Goal: Check status: Check status

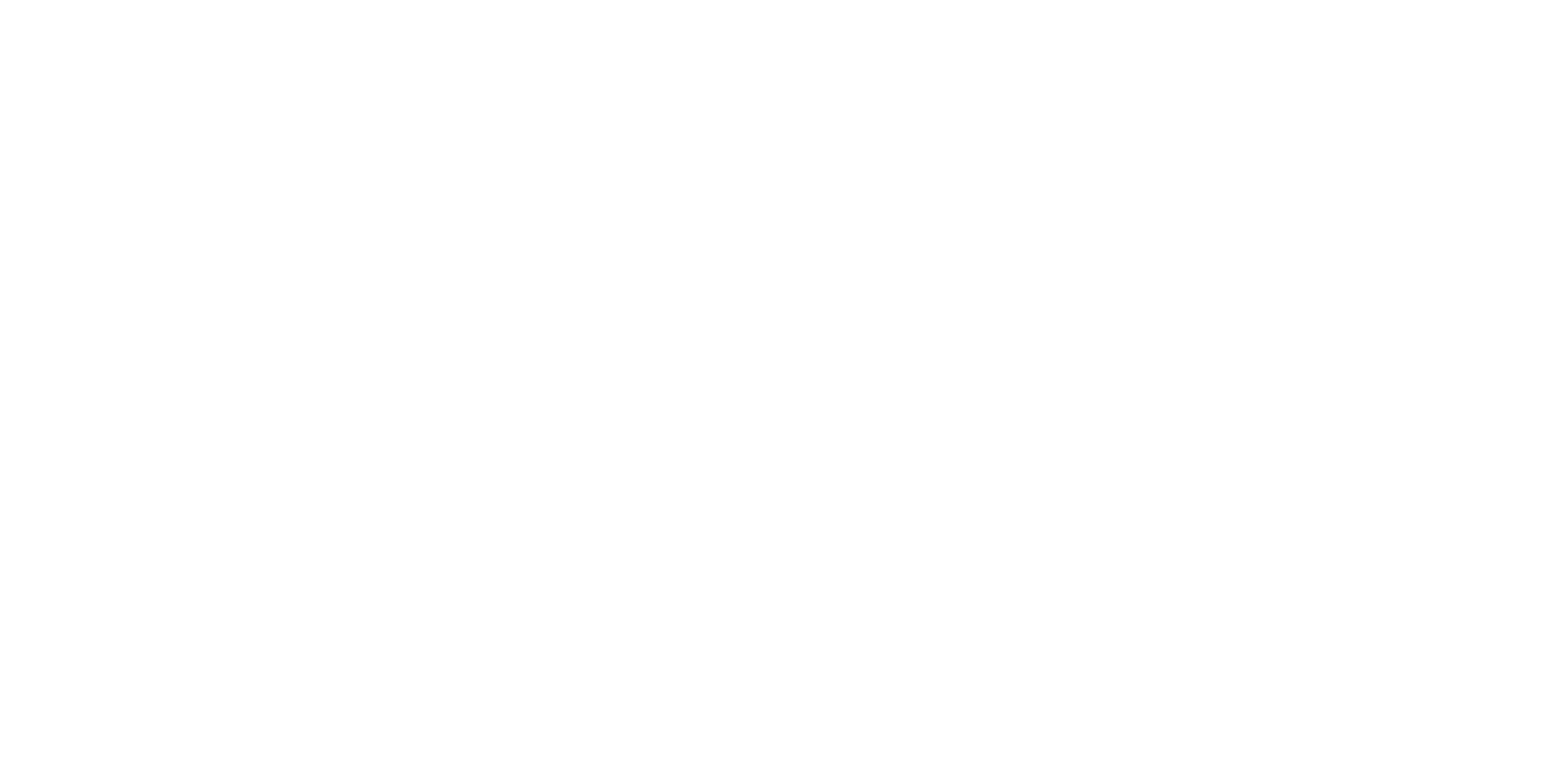
select select
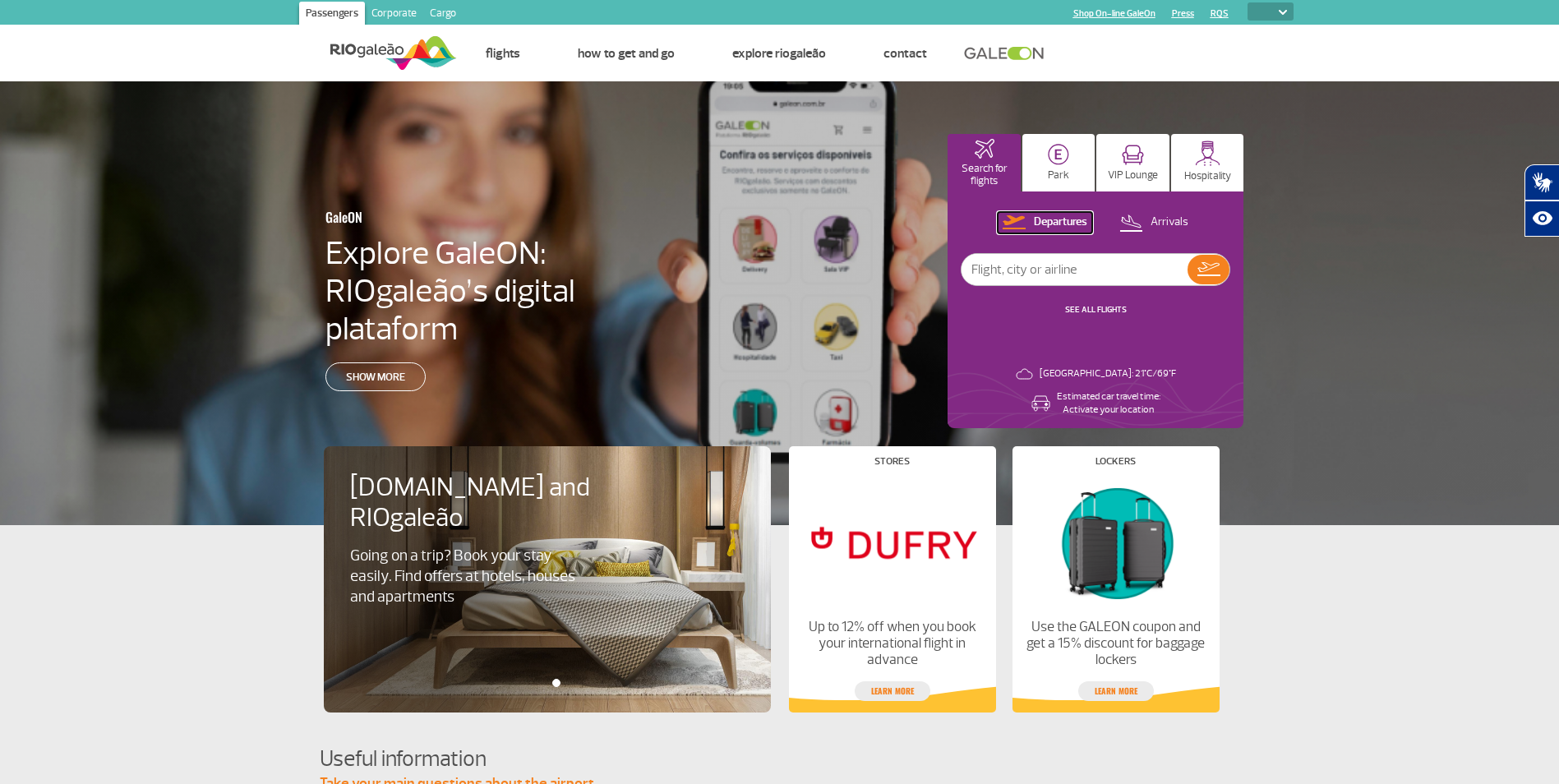
click at [1056, 223] on p "Departures" at bounding box center [1060, 222] width 53 height 16
click at [1067, 271] on input "text" at bounding box center [1074, 269] width 226 height 31
type input "ua128"
click at [1207, 269] on img at bounding box center [1208, 269] width 23 height 14
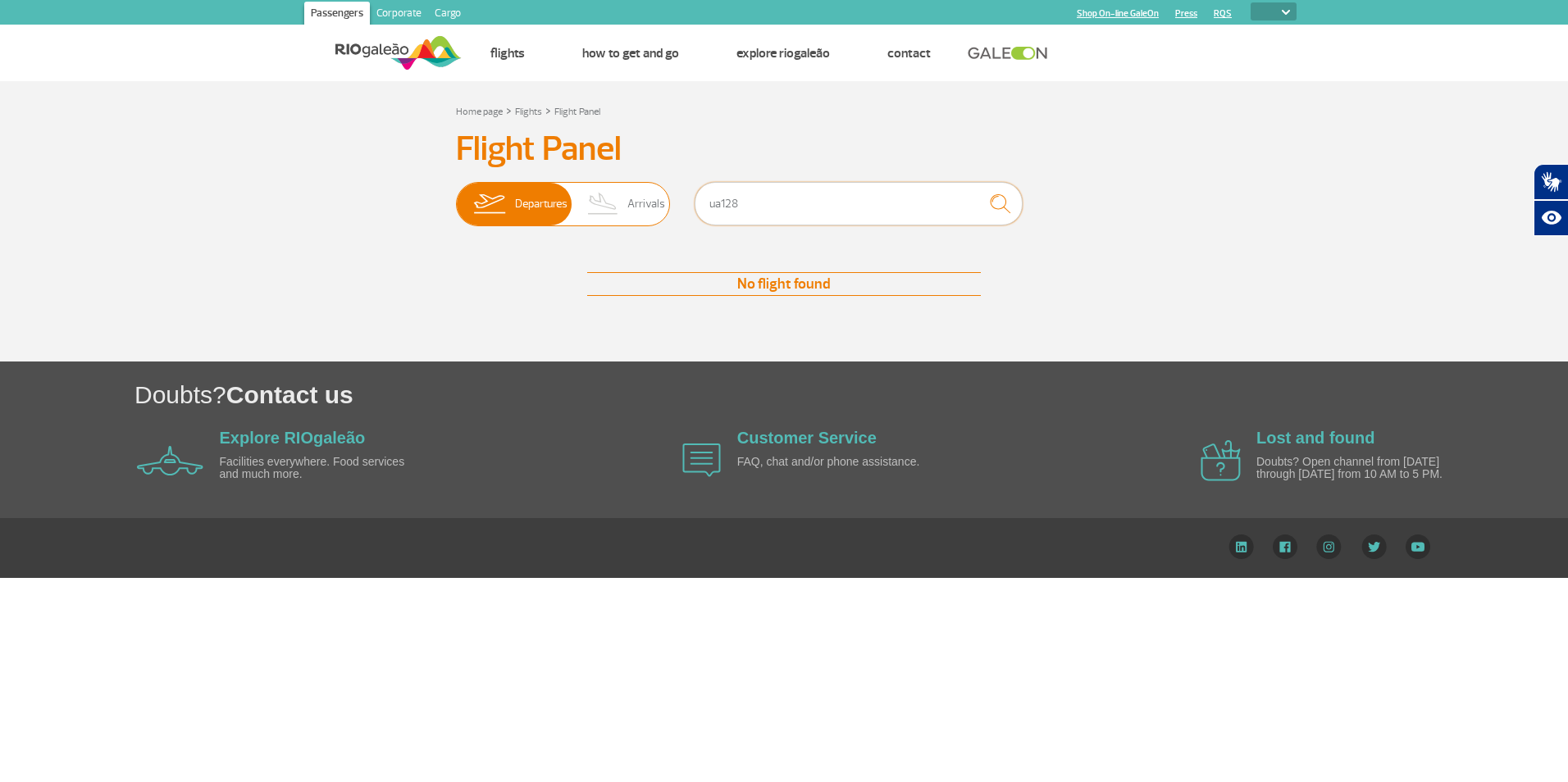
drag, startPoint x: 761, startPoint y: 200, endPoint x: 553, endPoint y: 207, distance: 208.1
click at [553, 207] on div "Departures Arrivals ua128" at bounding box center [784, 206] width 656 height 49
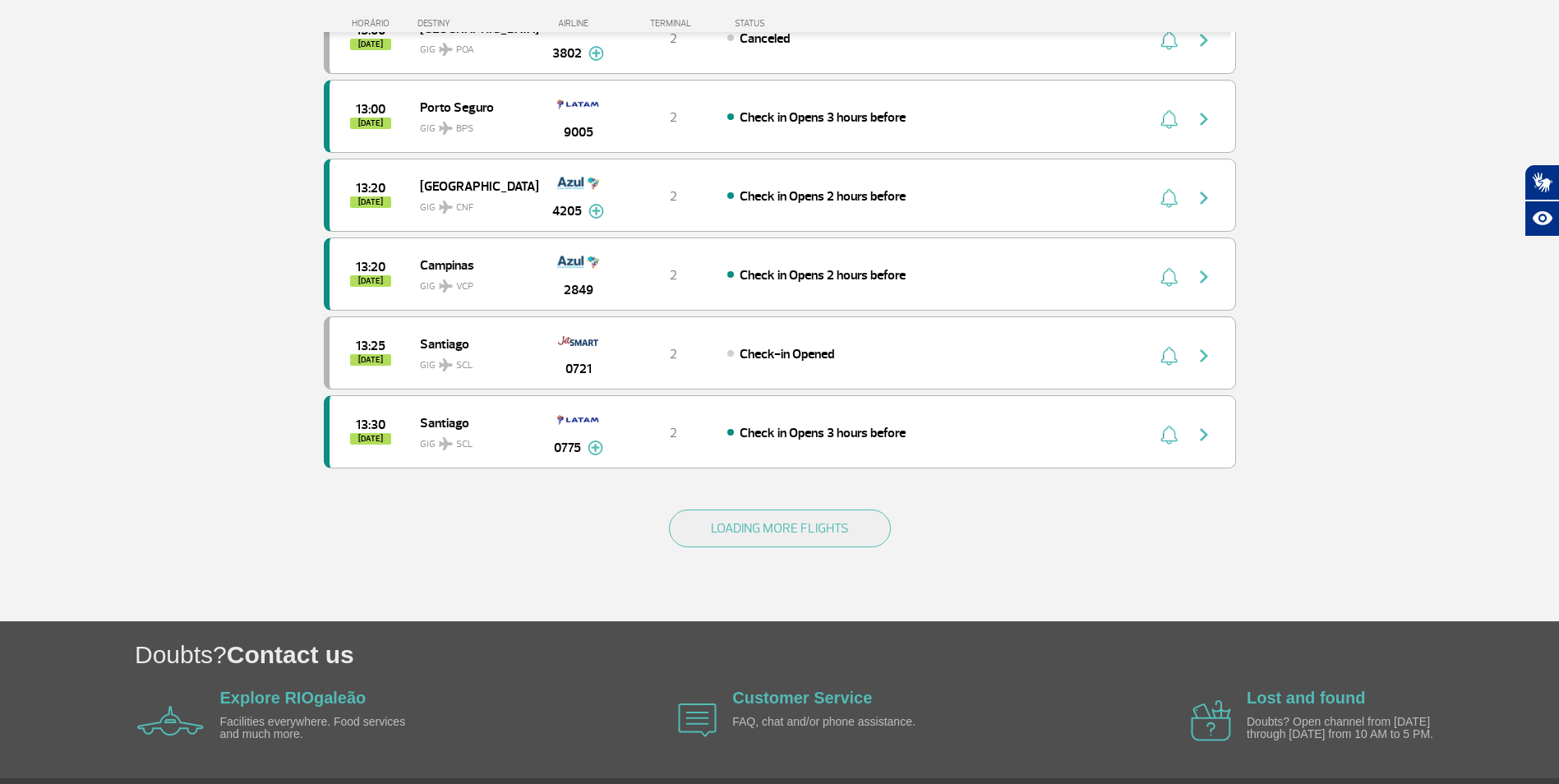
scroll to position [1397, 0]
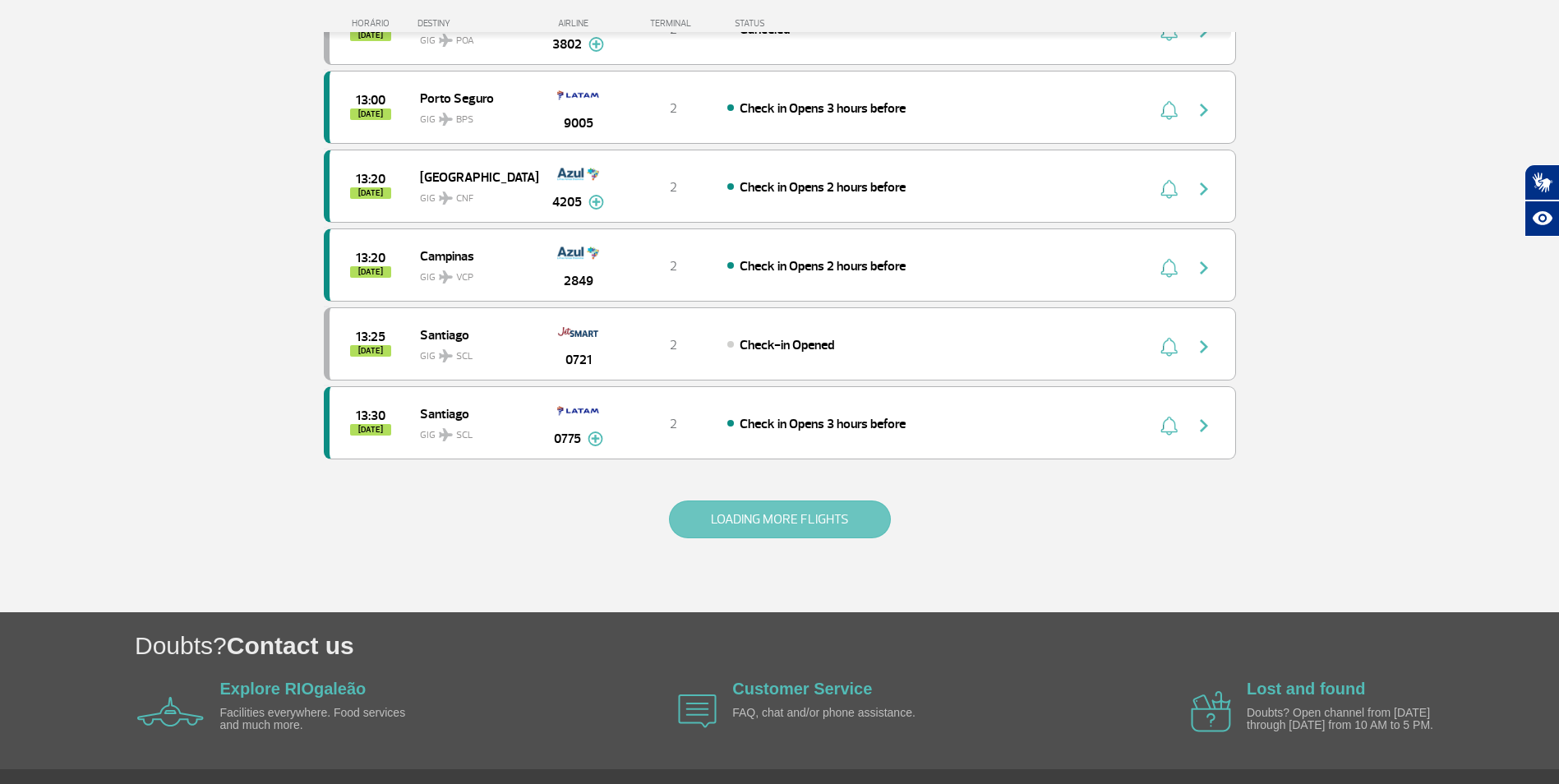
click at [810, 529] on button "LOADING MORE FLIGHTS" at bounding box center [779, 519] width 222 height 38
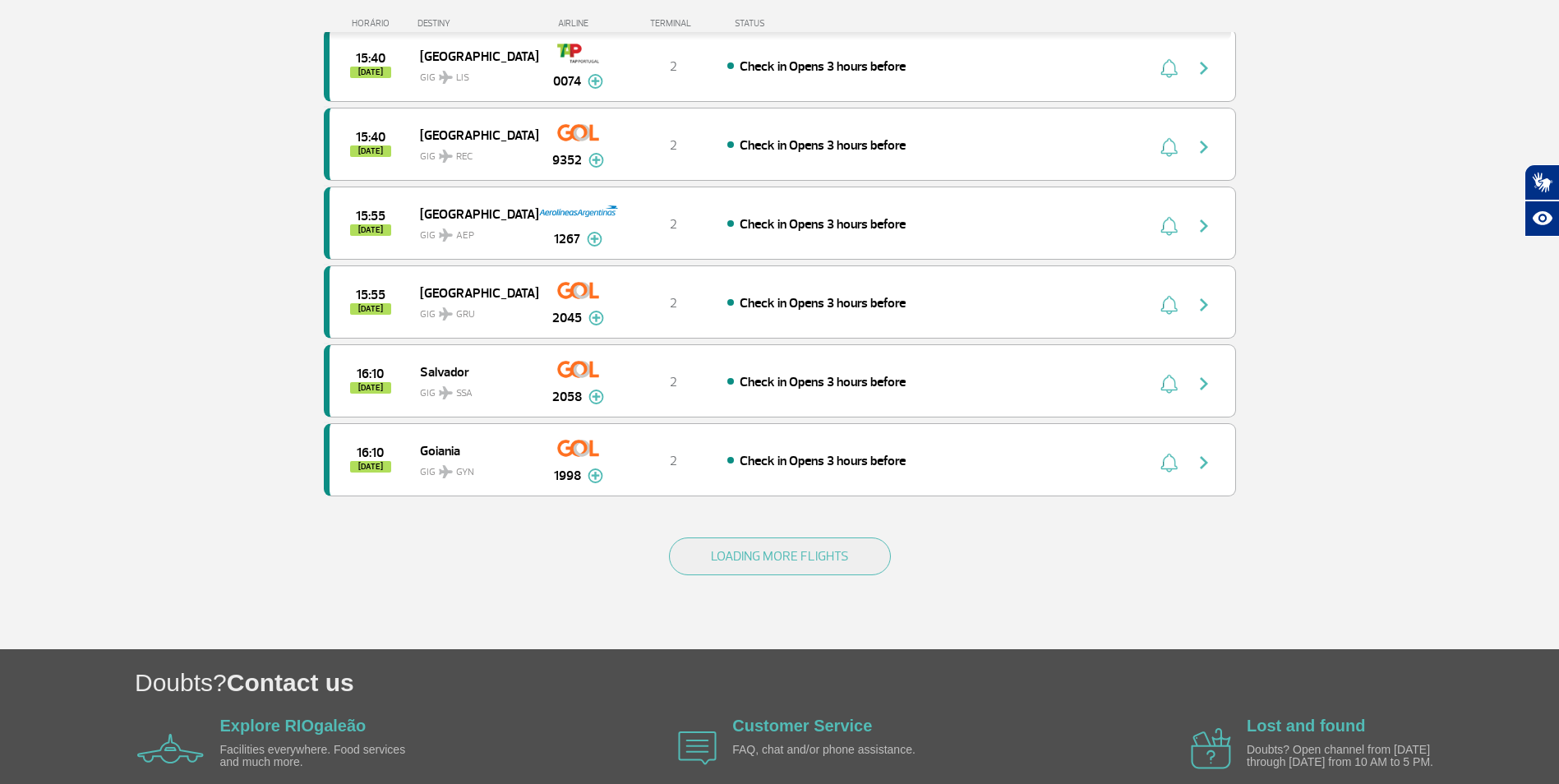
scroll to position [2958, 0]
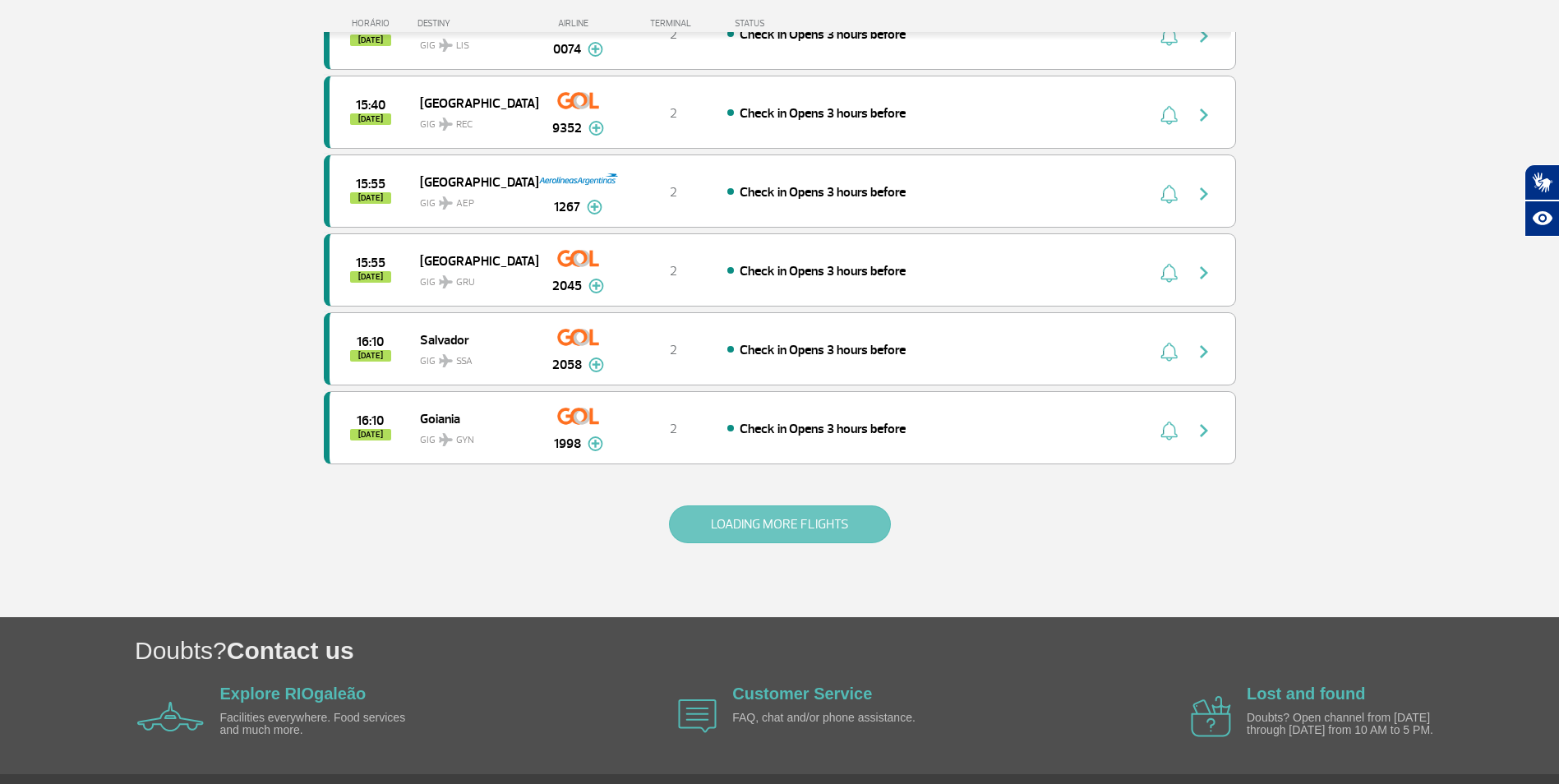
click at [803, 524] on button "LOADING MORE FLIGHTS" at bounding box center [779, 524] width 222 height 38
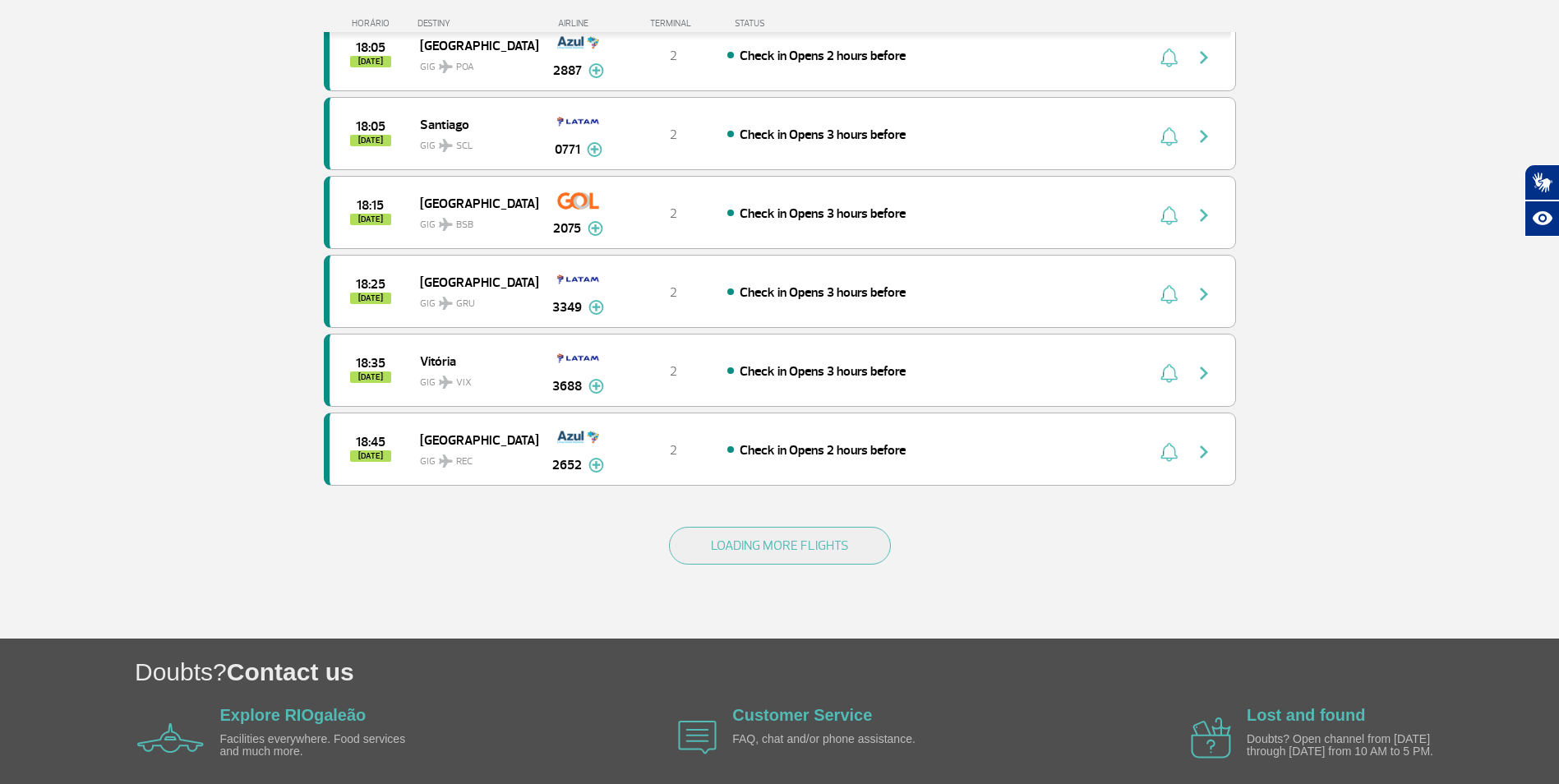
scroll to position [4519, 0]
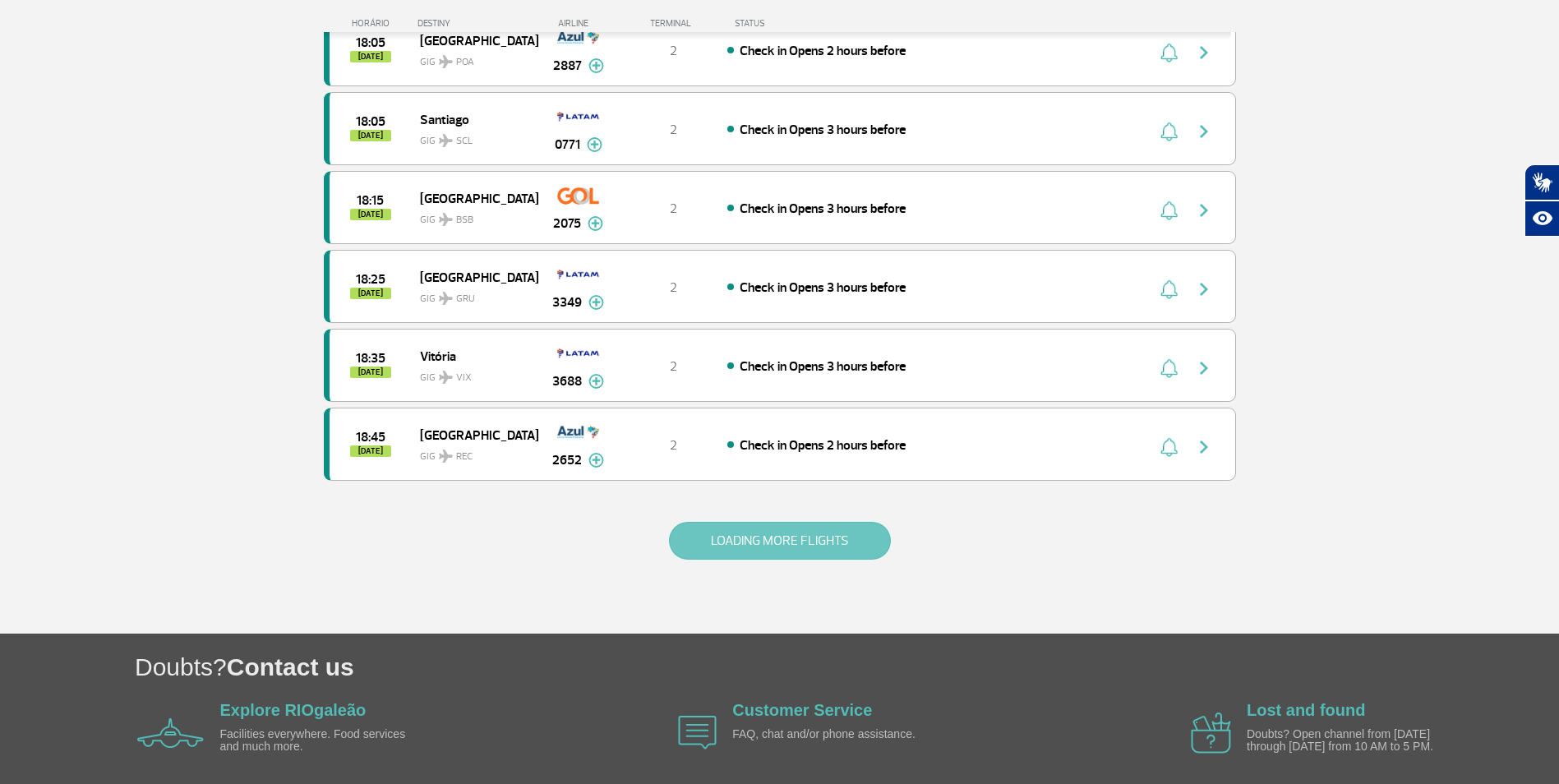
click at [795, 541] on button "LOADING MORE FLIGHTS" at bounding box center [779, 540] width 222 height 38
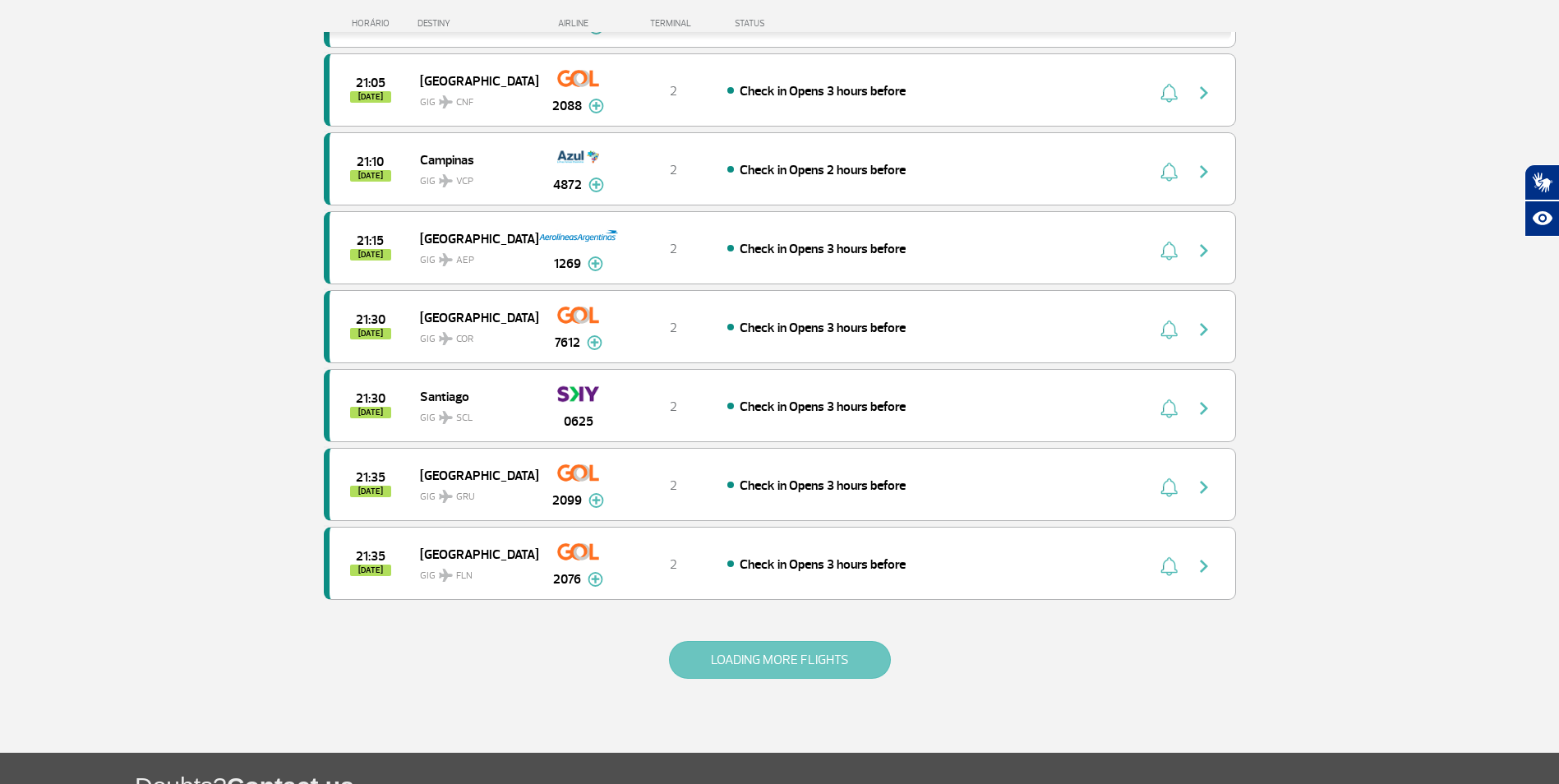
scroll to position [5999, 0]
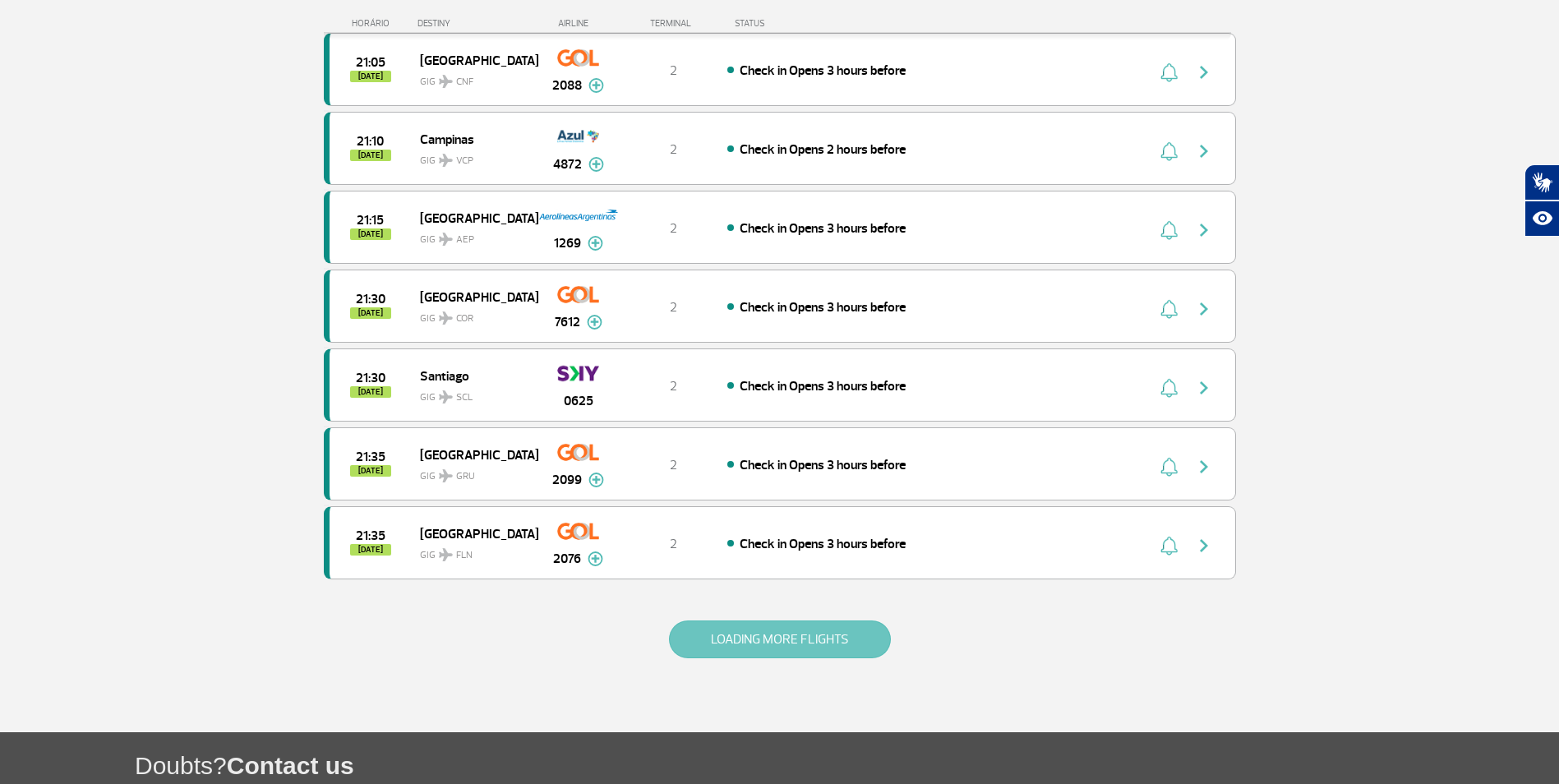
click at [777, 630] on button "LOADING MORE FLIGHTS" at bounding box center [779, 639] width 222 height 38
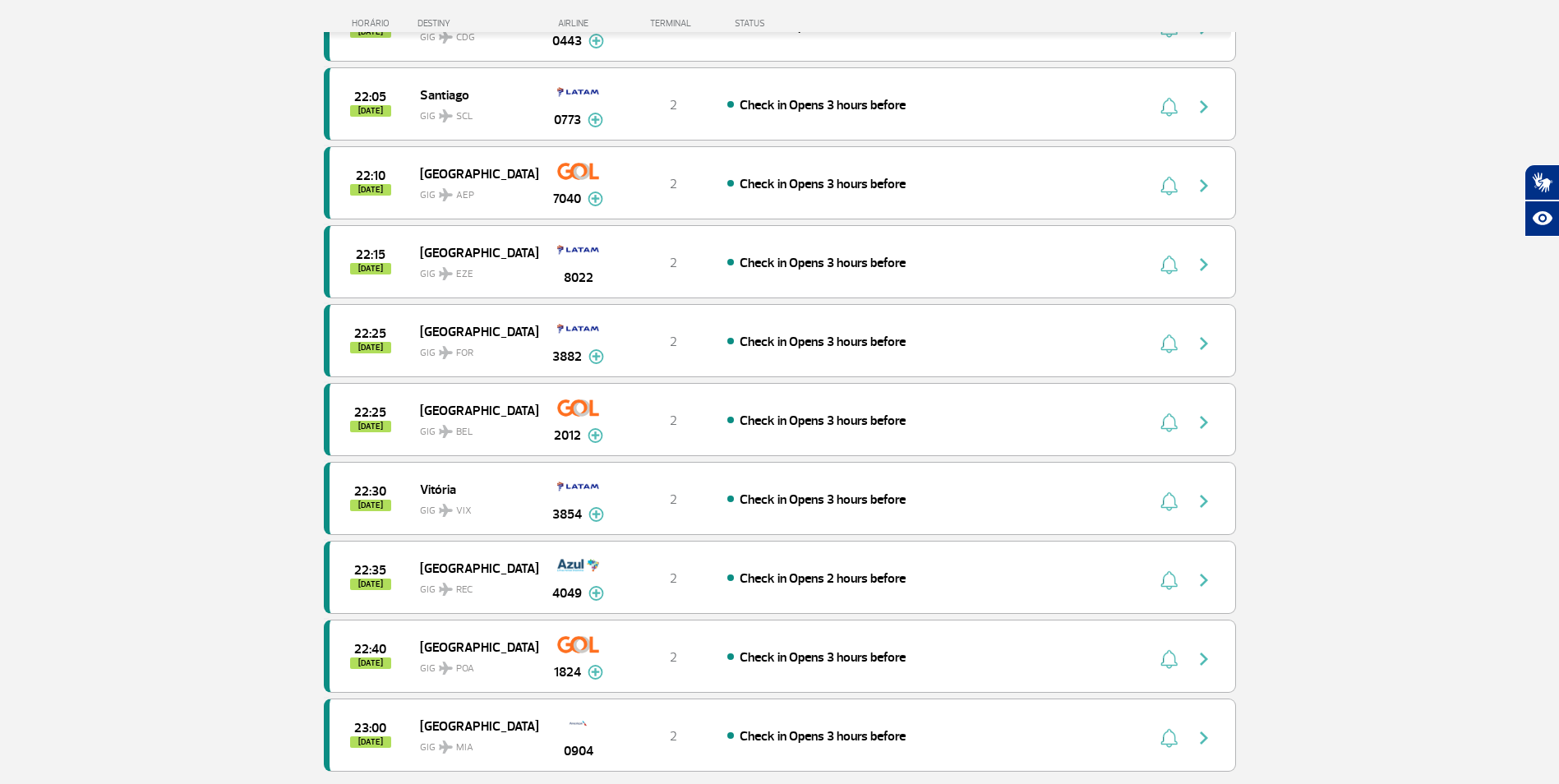
scroll to position [7313, 0]
